Goal: Task Accomplishment & Management: Check status

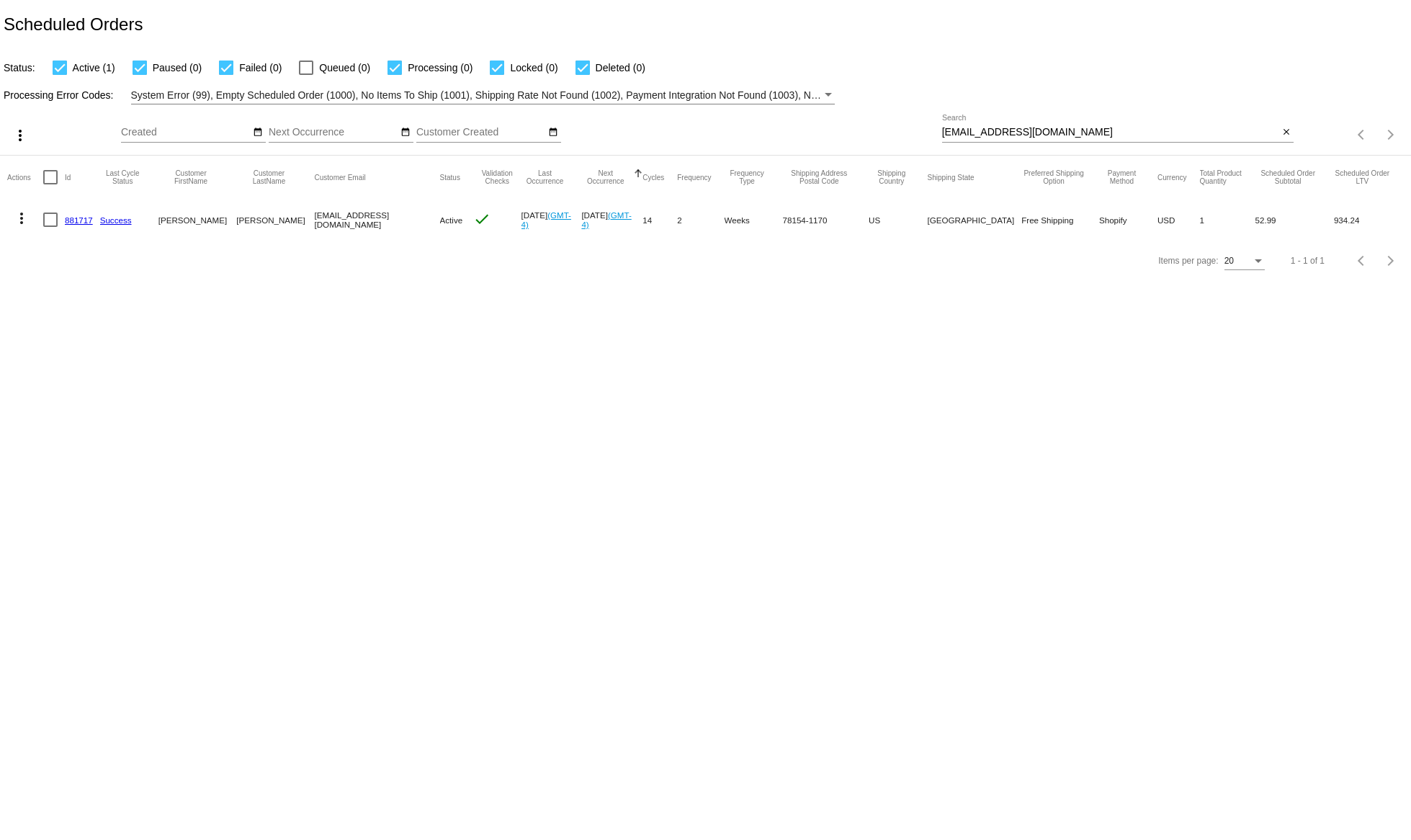
click at [1009, 131] on input "[EMAIL_ADDRESS][DOMAIN_NAME]" at bounding box center [1111, 132] width 337 height 11
paste input "[EMAIL_ADDRESS][DOMAIN_NAME]"
click at [1045, 240] on mat-cell "Free Shipping" at bounding box center [1060, 219] width 78 height 42
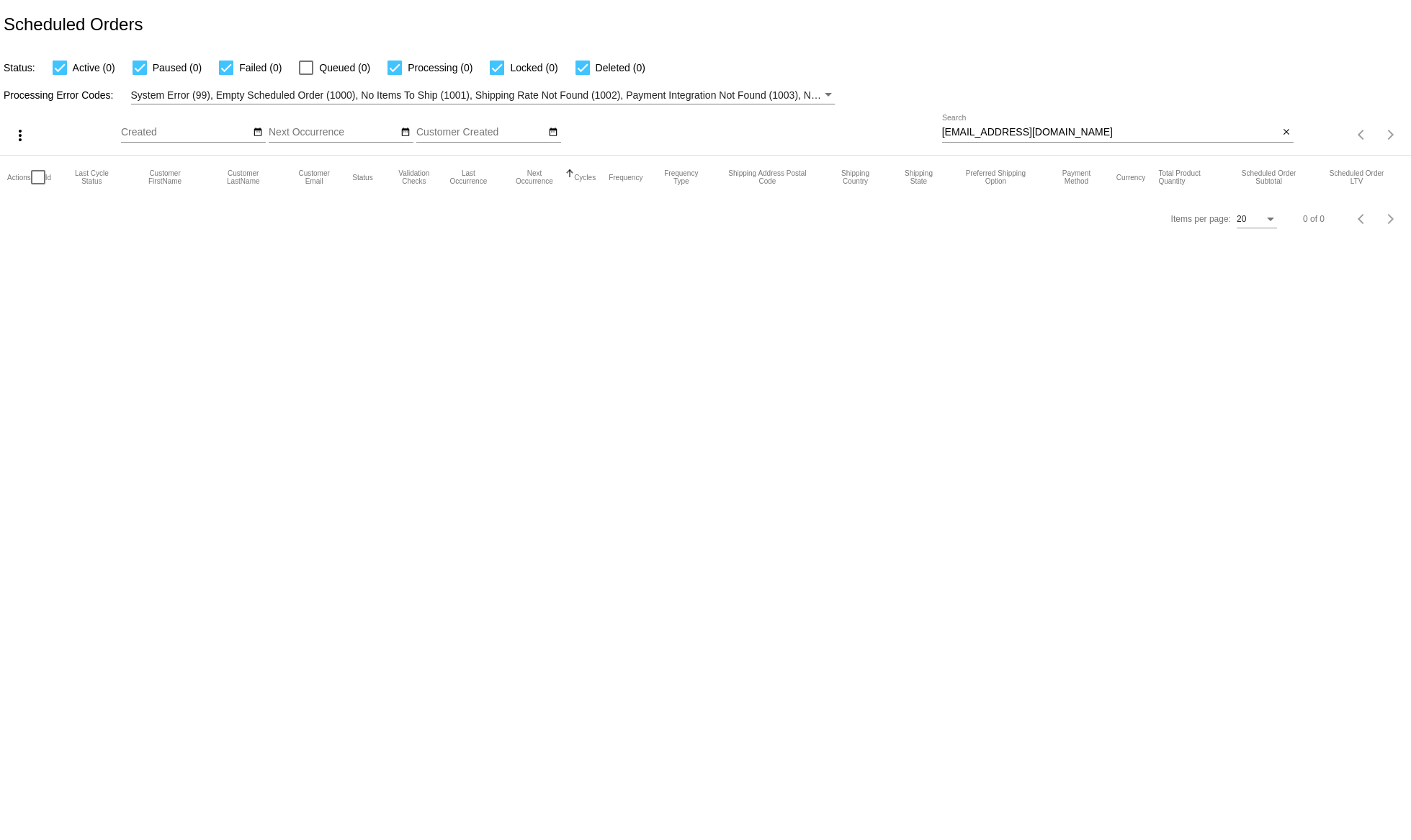
click at [1016, 106] on div "more_vert Aug Jan Feb Mar [DATE]" at bounding box center [706, 130] width 1411 height 51
click at [1010, 131] on input "[EMAIL_ADDRESS][DOMAIN_NAME]" at bounding box center [1111, 132] width 337 height 11
paste input
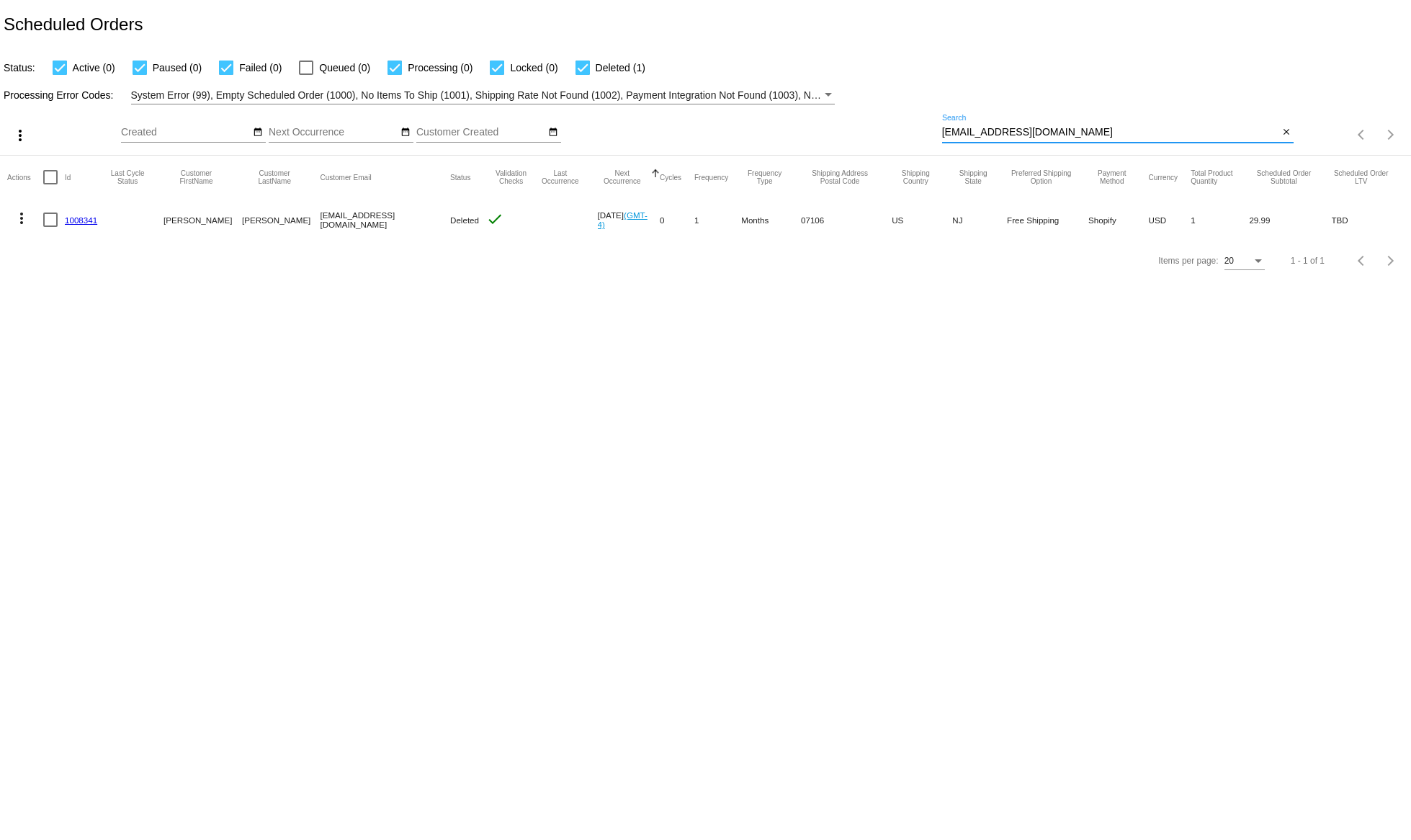
type input "[EMAIL_ADDRESS][DOMAIN_NAME]"
click at [21, 219] on mat-icon "more_vert" at bounding box center [21, 218] width 18 height 18
click at [70, 234] on div "info View Event Logs history View Cycles History edit View / Edit" at bounding box center [79, 287] width 144 height 115
click at [61, 253] on div "Items per page: 20 1 - 1 of 1" at bounding box center [706, 261] width 1411 height 41
click at [24, 222] on mat-icon "more_vert" at bounding box center [21, 218] width 18 height 18
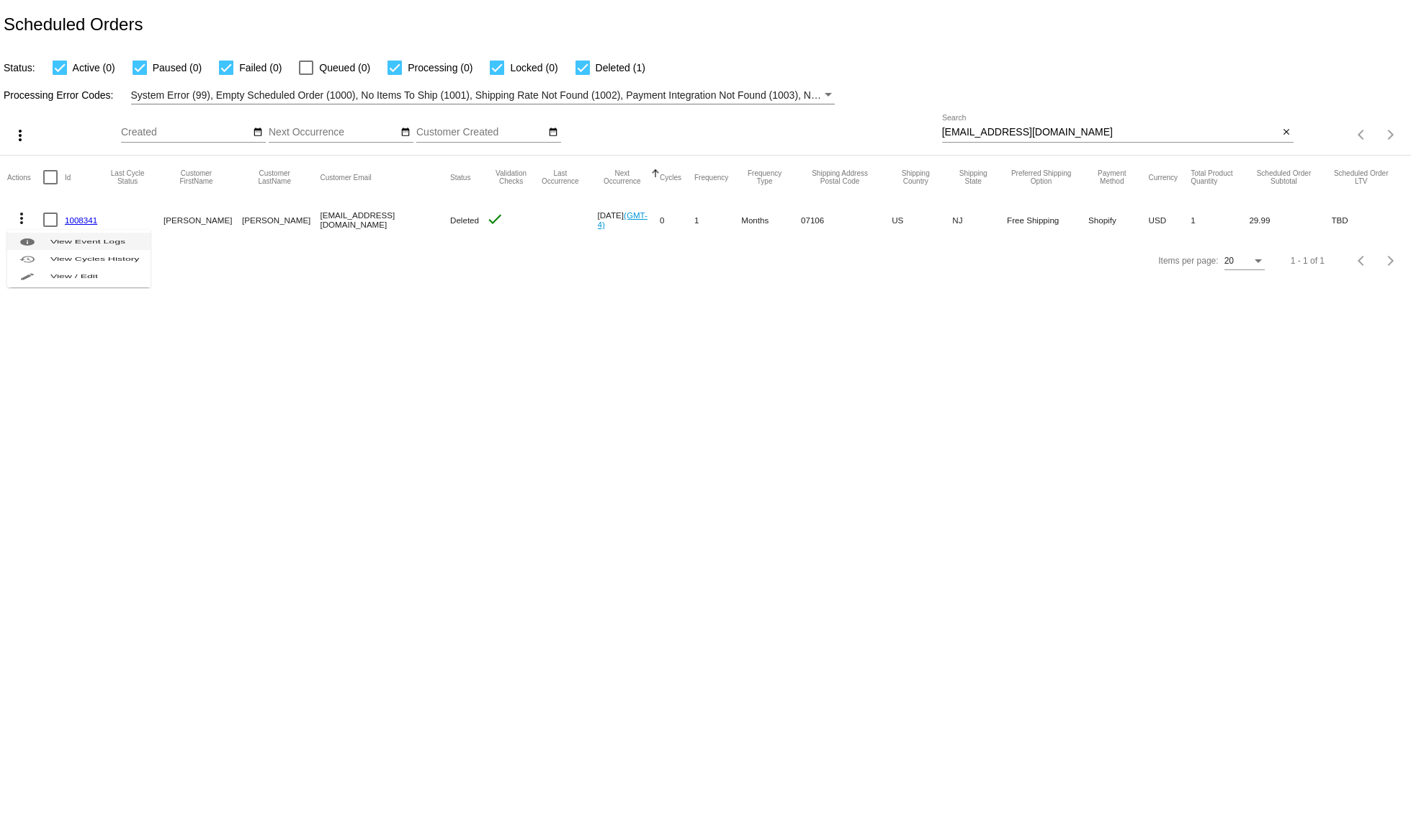
click at [64, 238] on button "info View Event Logs" at bounding box center [79, 241] width 144 height 18
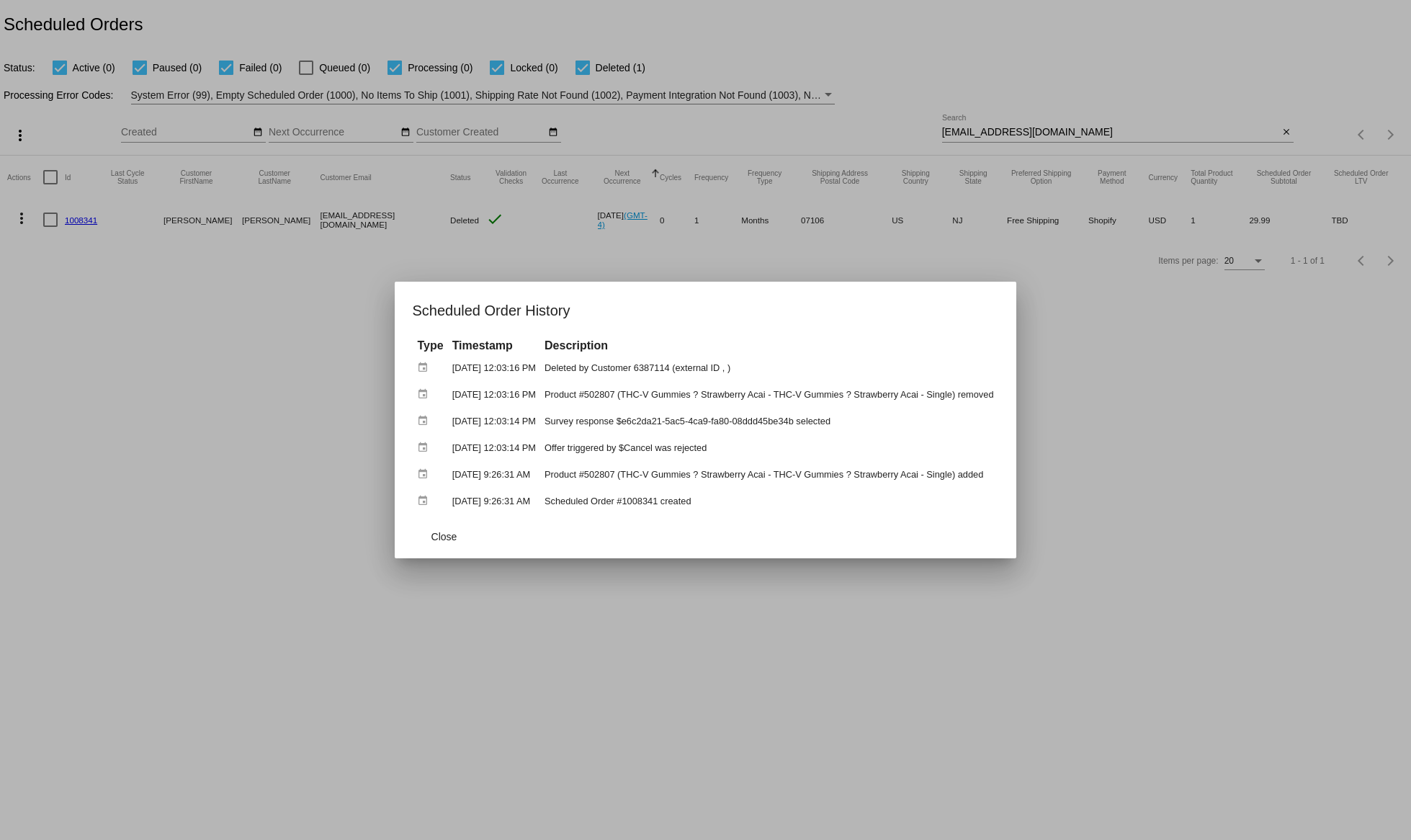
click at [997, 670] on div at bounding box center [706, 420] width 1411 height 840
click at [997, 670] on body "Scheduled Orders Status: Active (0) Paused (0) Failed (0) Queued (0) Processing…" at bounding box center [706, 420] width 1411 height 840
